Goal: Task Accomplishment & Management: Manage account settings

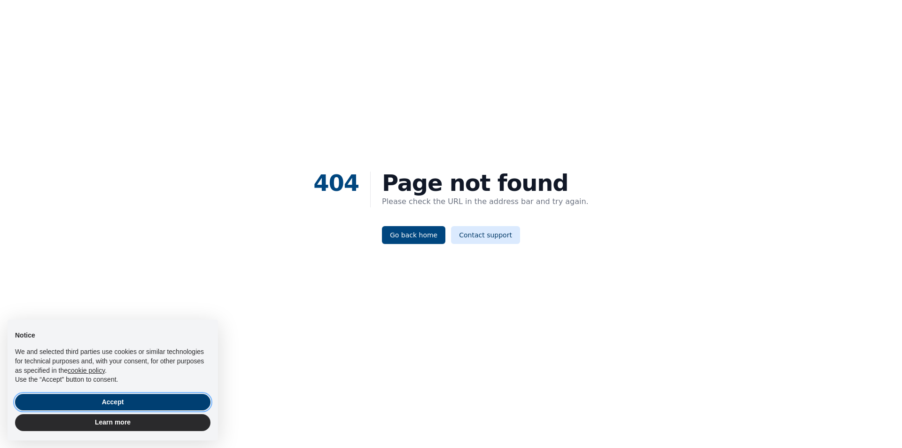
click at [131, 398] on button "Accept" at bounding box center [112, 402] width 195 height 17
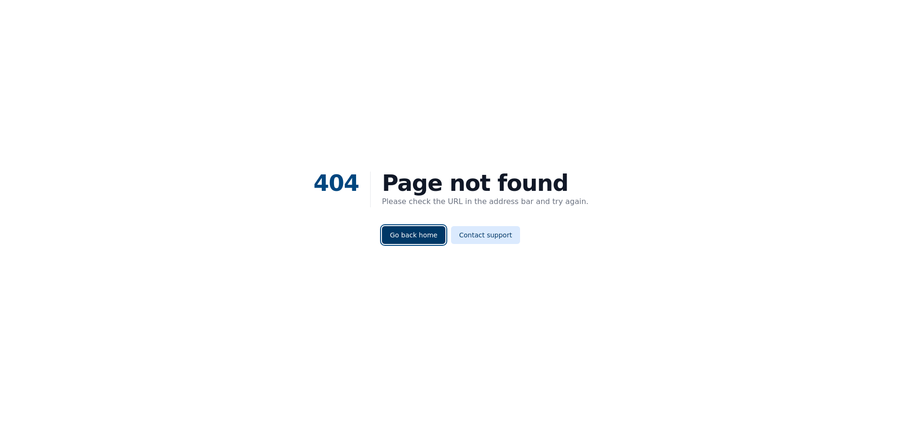
click at [400, 235] on link "Go back home" at bounding box center [413, 235] width 63 height 18
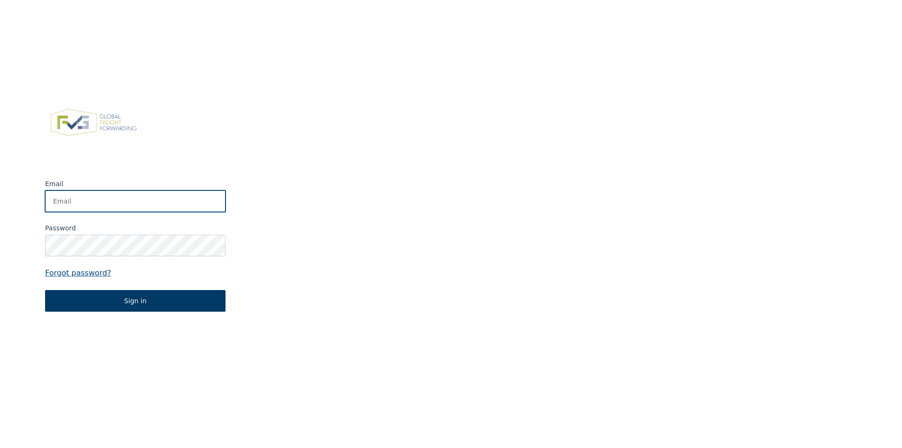
type input "[PERSON_NAME][EMAIL_ADDRESS][PERSON_NAME][DOMAIN_NAME]"
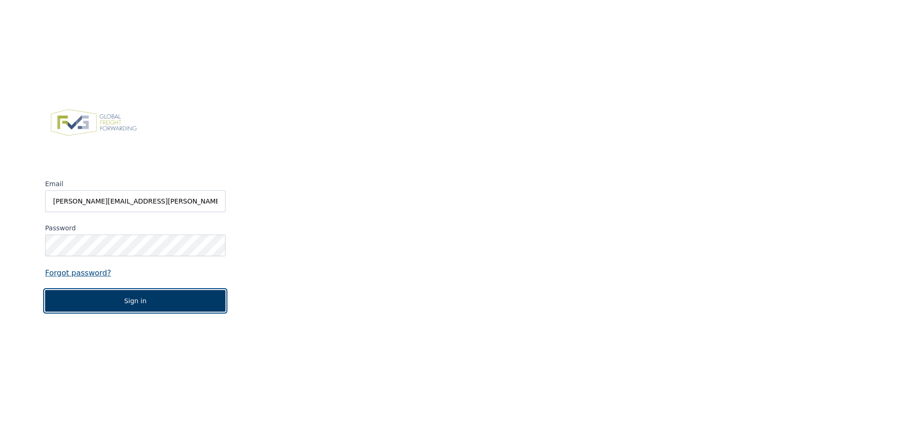
click at [129, 295] on button "Sign in" at bounding box center [135, 301] width 180 height 22
